Goal: Information Seeking & Learning: Learn about a topic

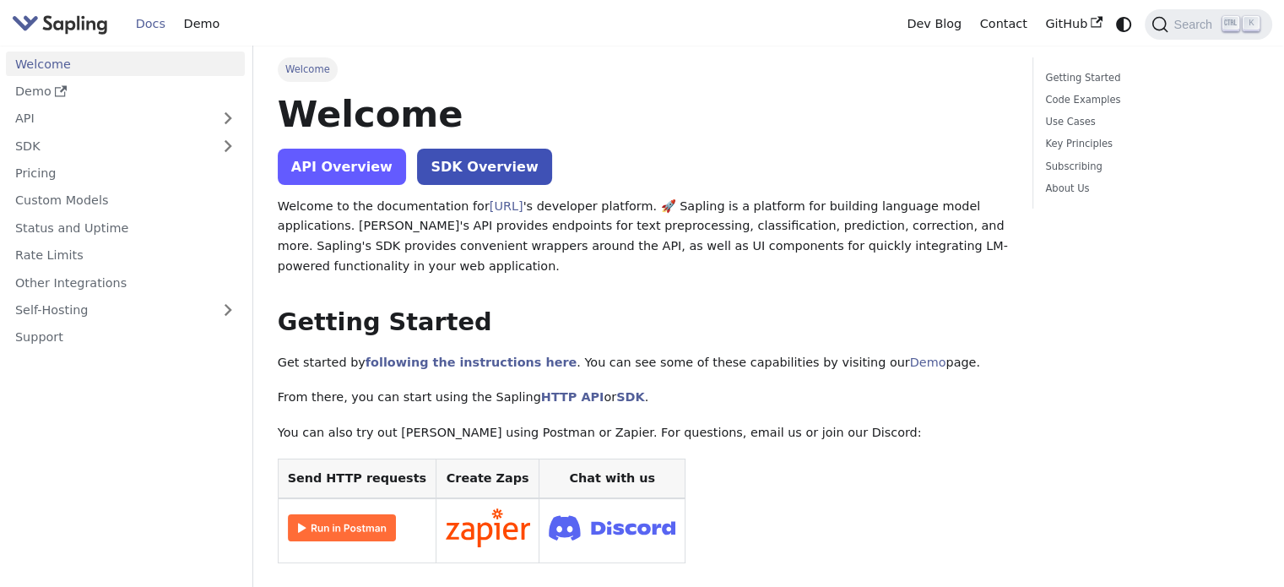
click at [346, 167] on link "API Overview" at bounding box center [342, 167] width 128 height 36
